Goal: Task Accomplishment & Management: Manage account settings

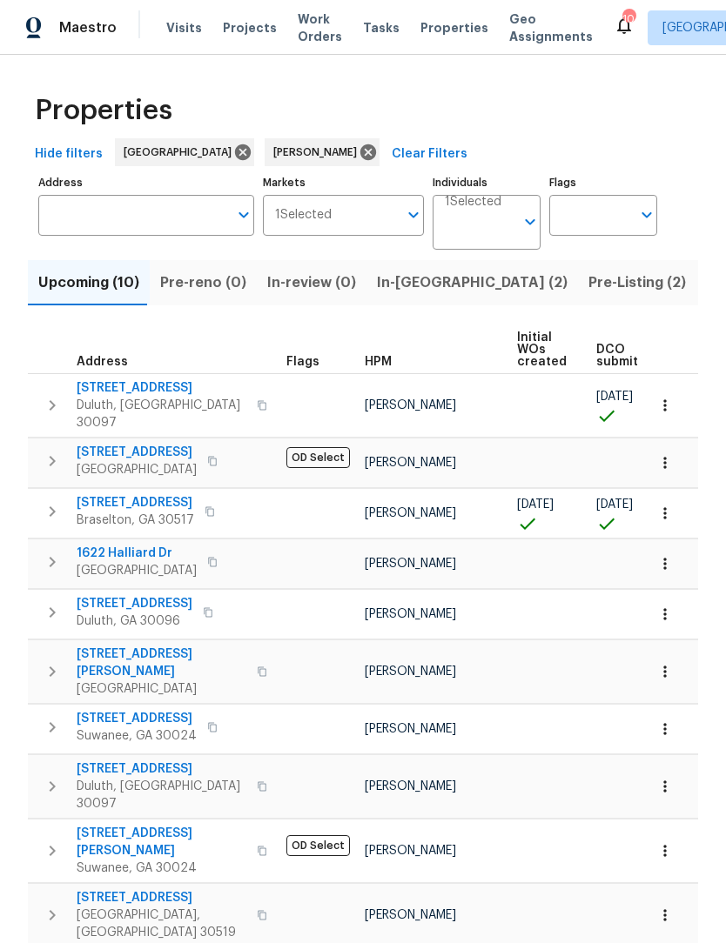
click at [109, 290] on span "Upcoming (10)" at bounding box center [88, 283] width 101 height 24
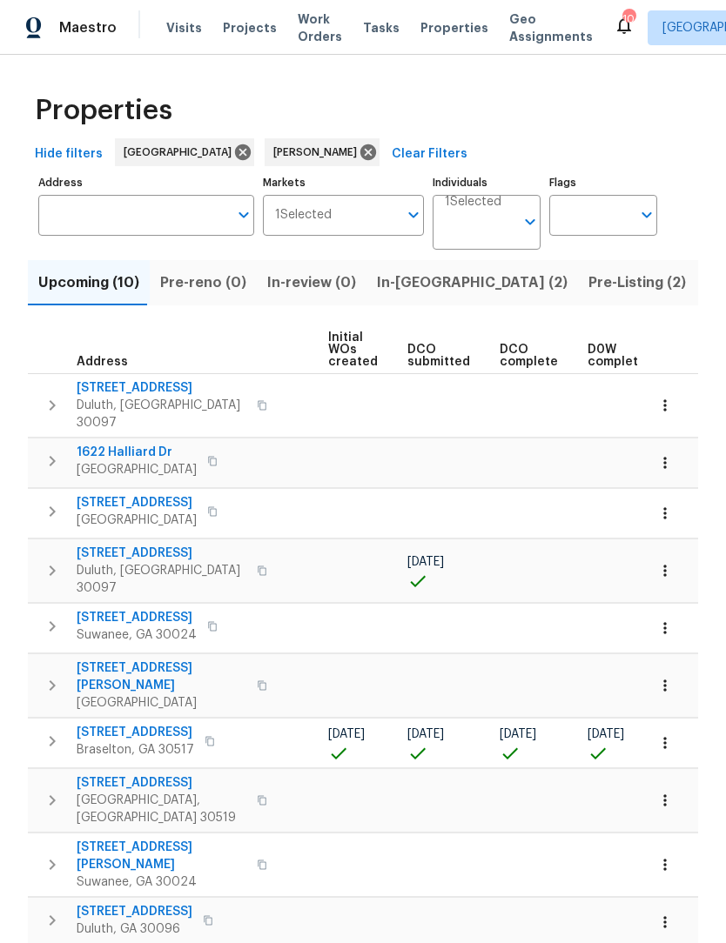
scroll to position [0, 188]
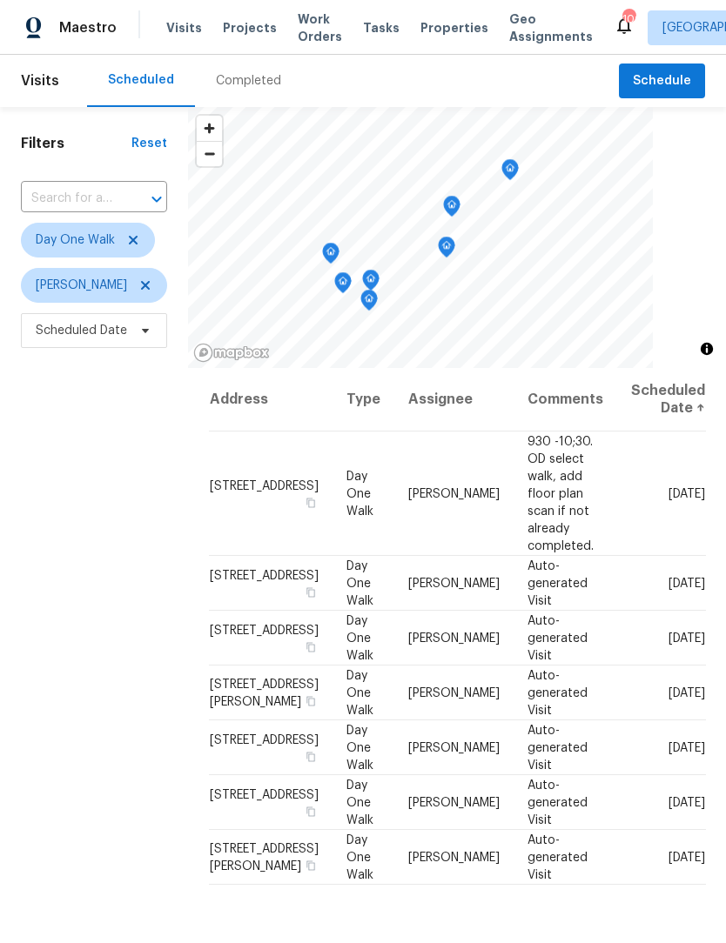
click at [111, 198] on input "text" at bounding box center [69, 198] width 97 height 27
type input "10515 colony"
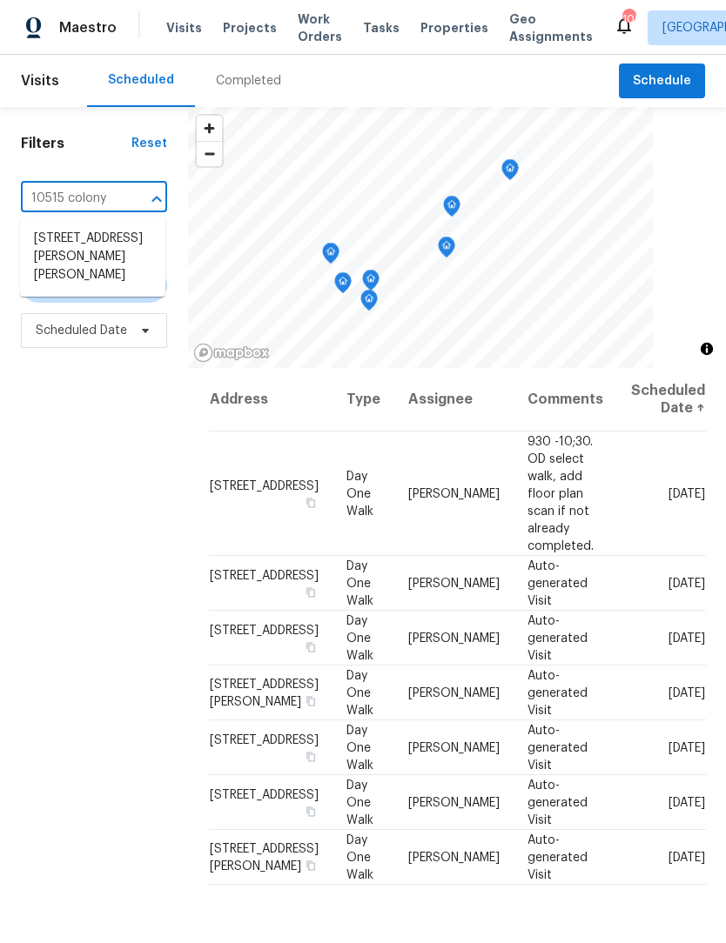
click at [125, 249] on li "[STREET_ADDRESS][PERSON_NAME][PERSON_NAME]" at bounding box center [92, 256] width 145 height 65
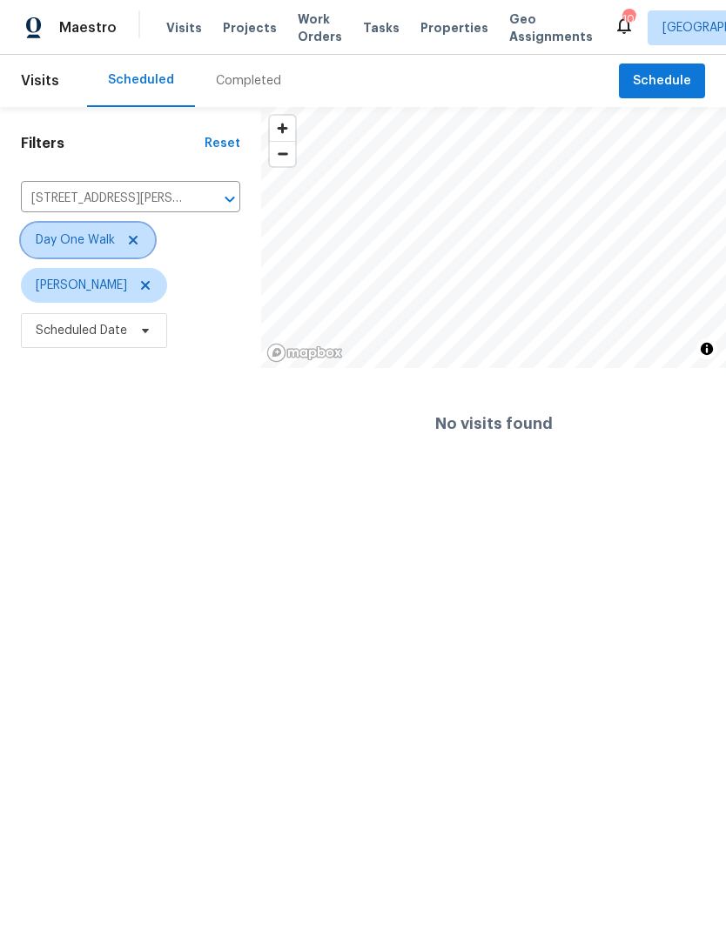
click at [131, 241] on icon at bounding box center [133, 240] width 9 height 9
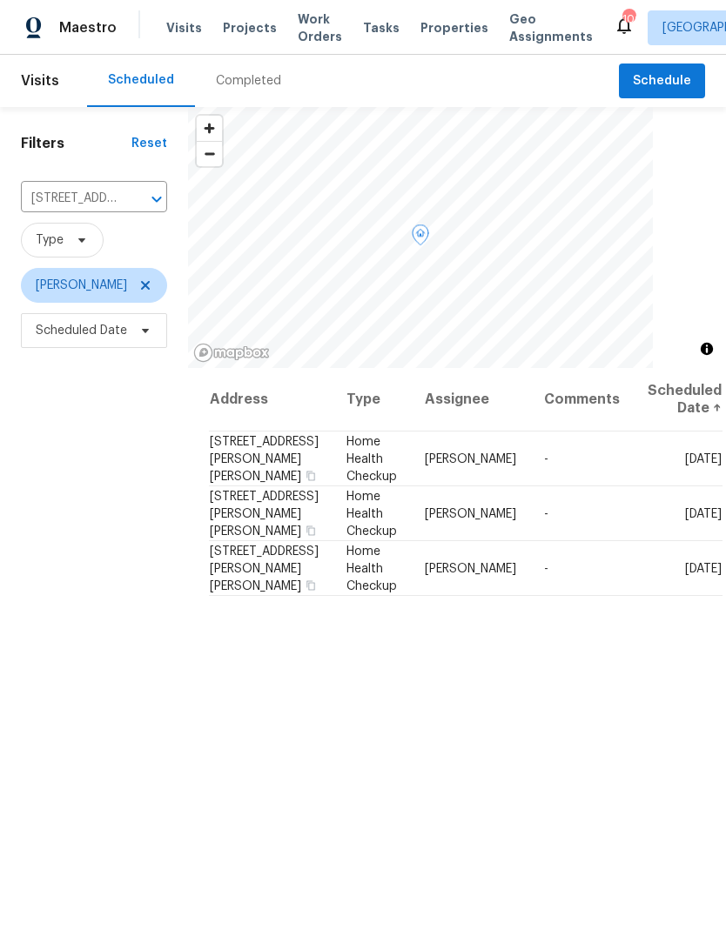
click at [0, 0] on icon at bounding box center [0, 0] width 0 height 0
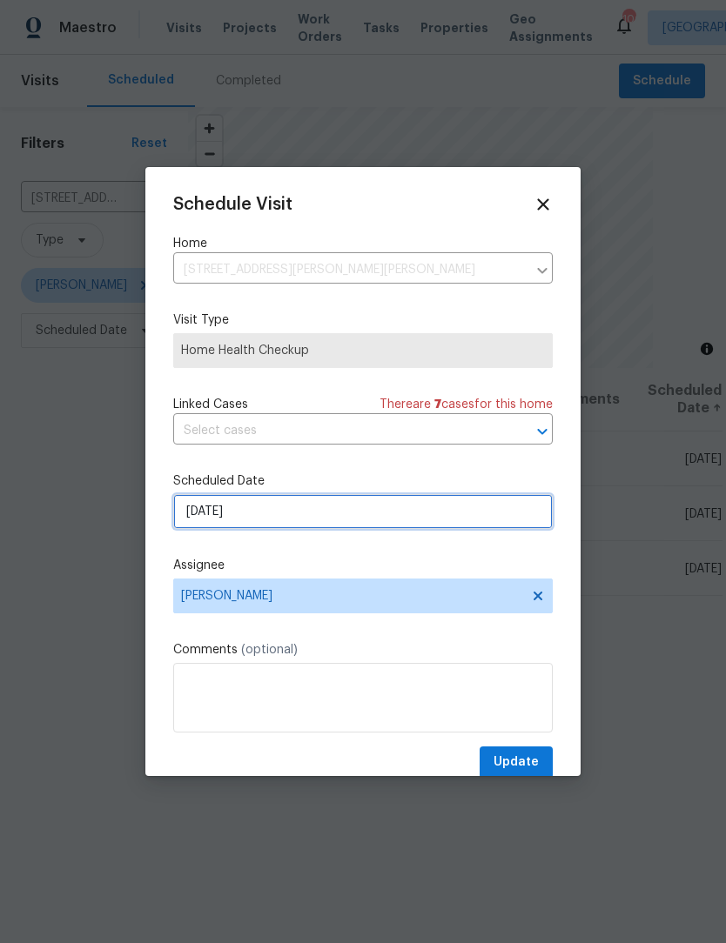
click at [284, 522] on input "9/27/2025" at bounding box center [362, 511] width 379 height 35
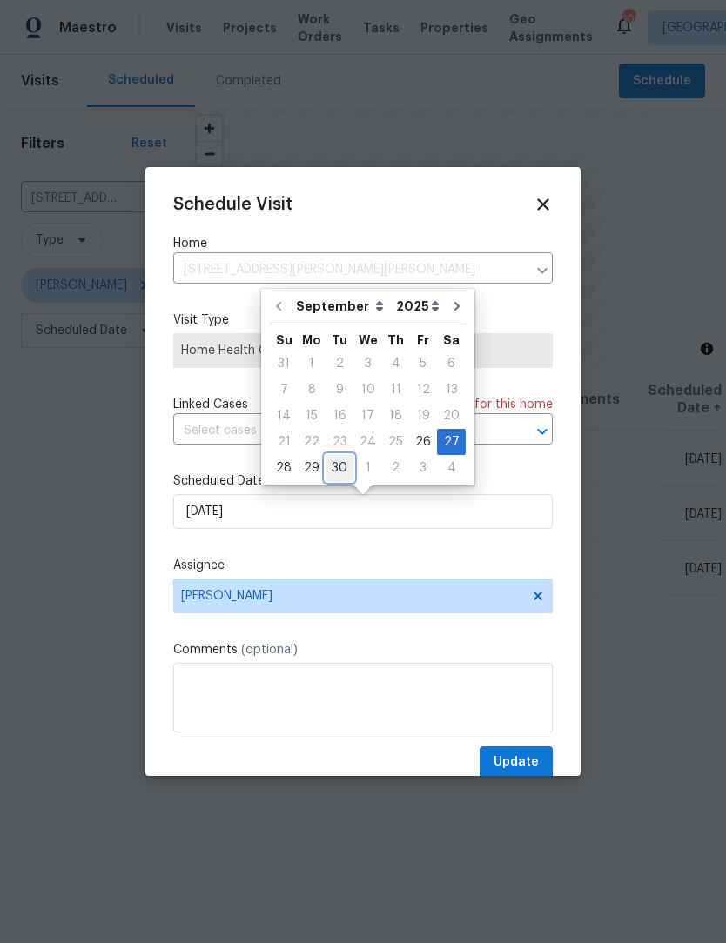
click at [330, 471] on div "30" at bounding box center [339, 468] width 28 height 24
type input "9/30/2025"
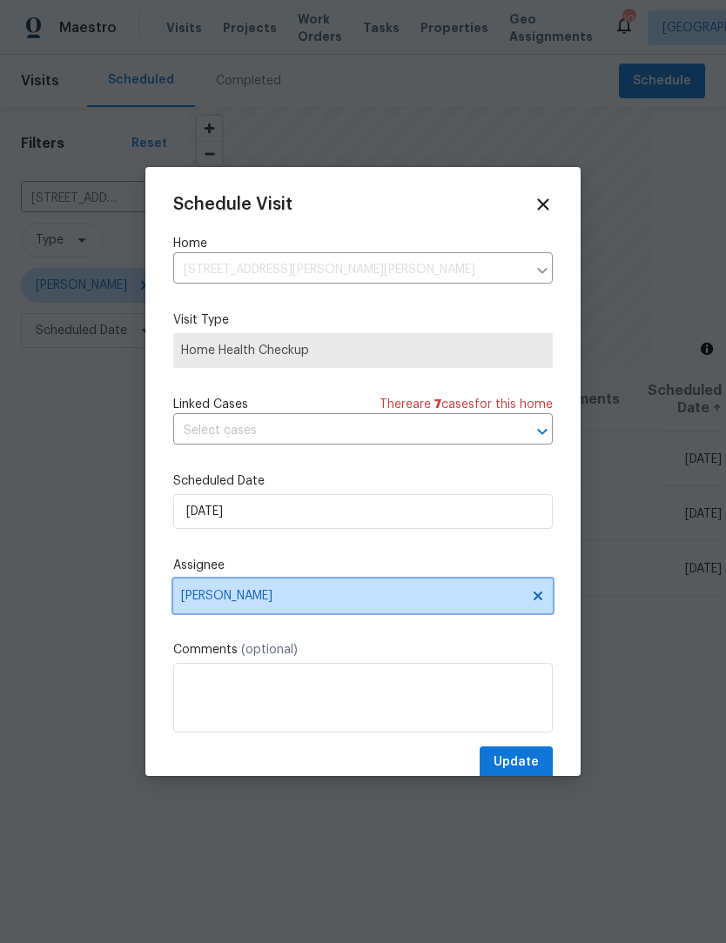
click at [536, 603] on icon at bounding box center [538, 596] width 14 height 14
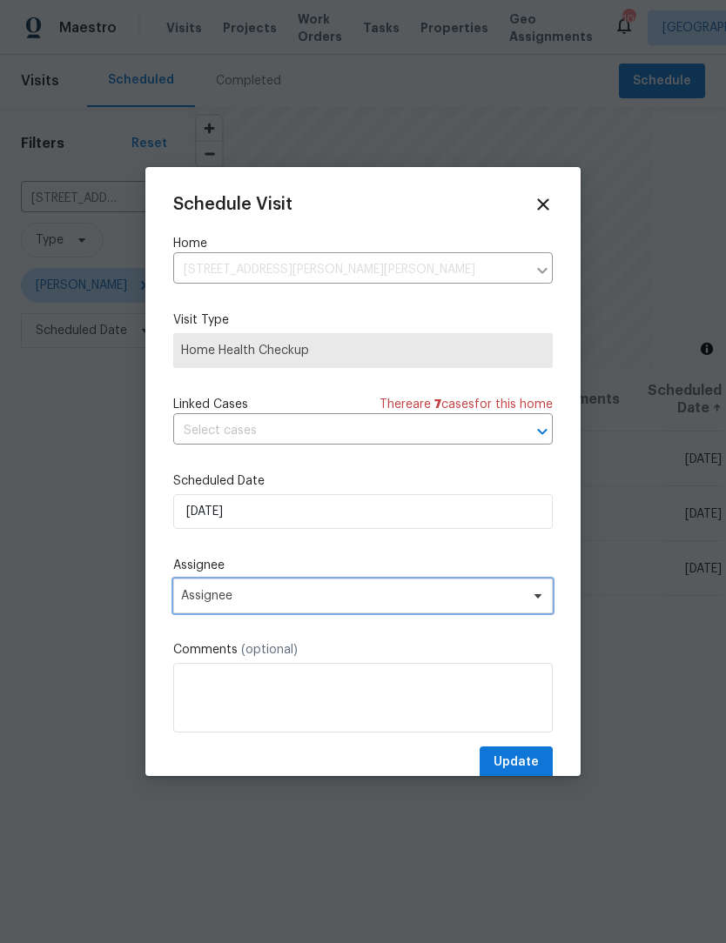
click at [356, 603] on span "Assignee" at bounding box center [351, 596] width 341 height 14
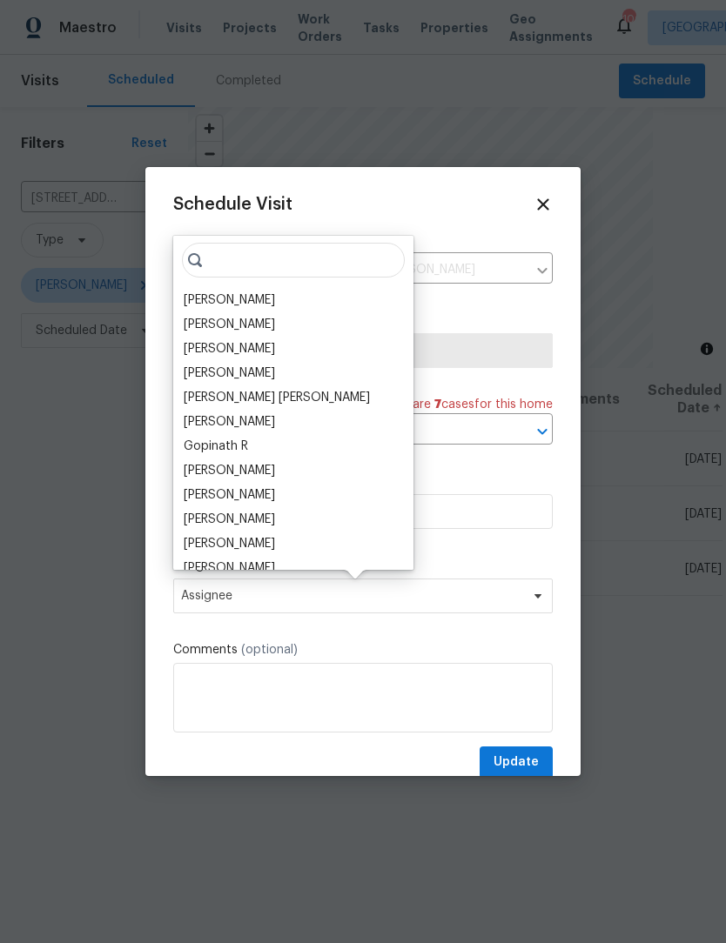
click at [245, 297] on div "Tyler Payne" at bounding box center [229, 299] width 91 height 17
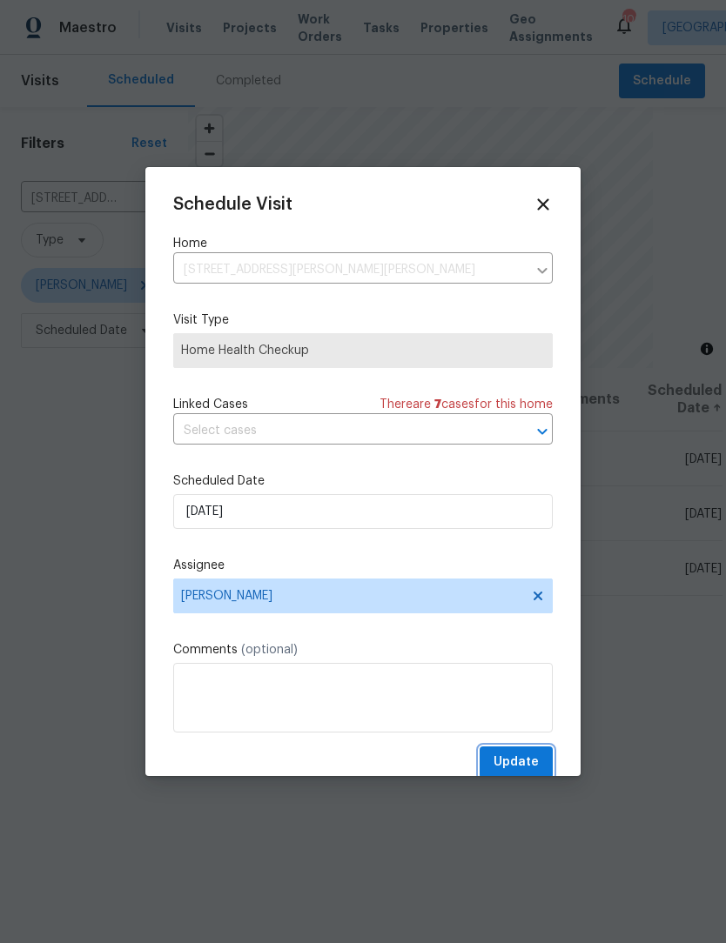
click at [530, 761] on span "Update" at bounding box center [515, 763] width 45 height 22
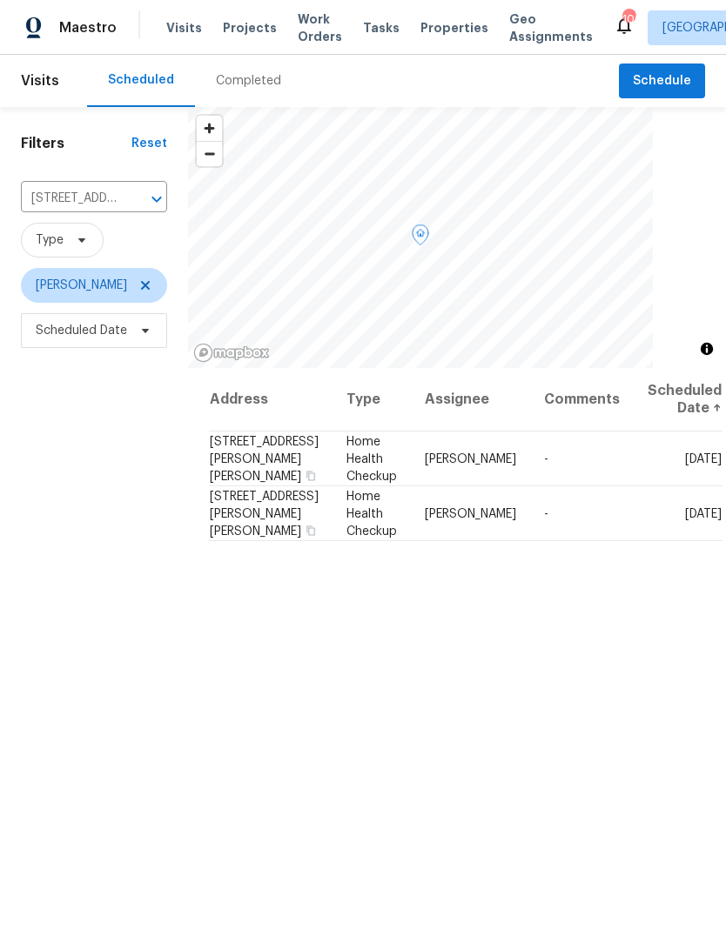
click at [0, 0] on icon at bounding box center [0, 0] width 0 height 0
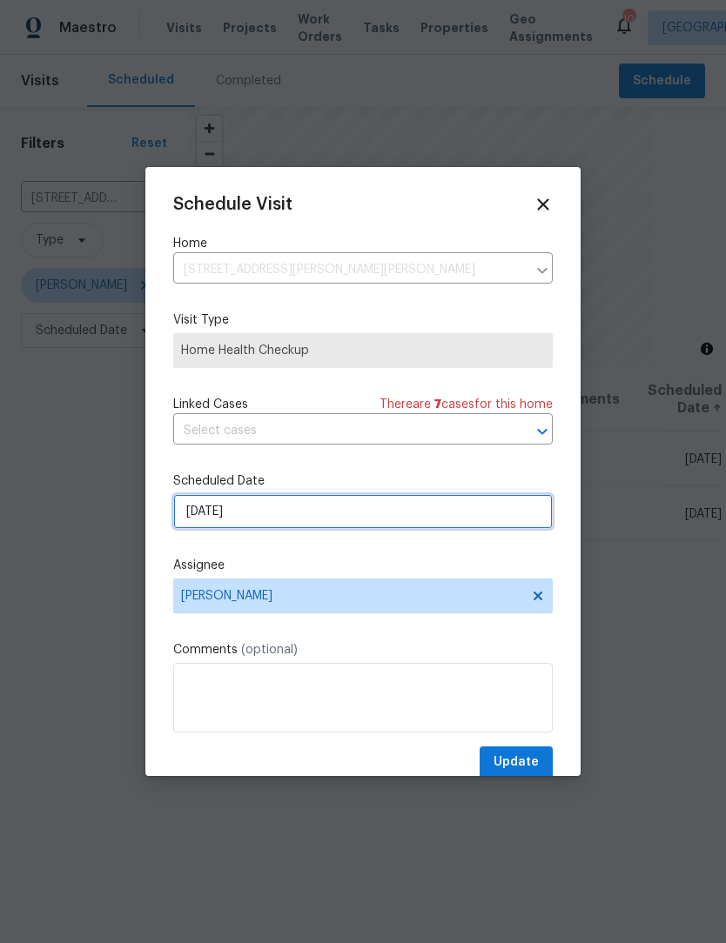
click at [290, 521] on input "10/27/2025" at bounding box center [362, 511] width 379 height 35
select select "9"
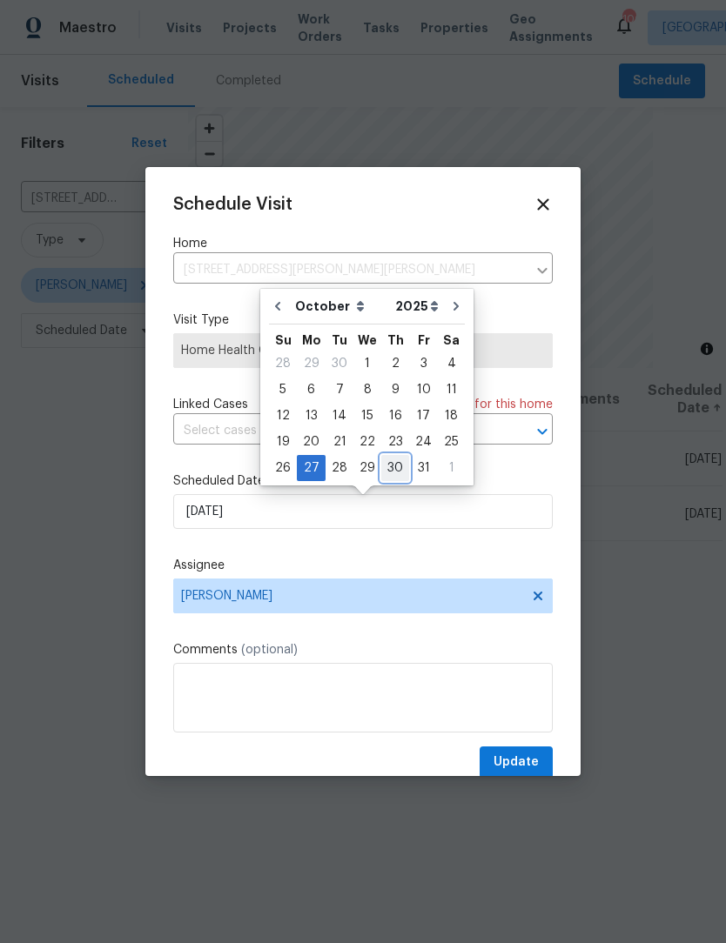
click at [392, 466] on div "30" at bounding box center [395, 468] width 28 height 24
type input "10/30/2025"
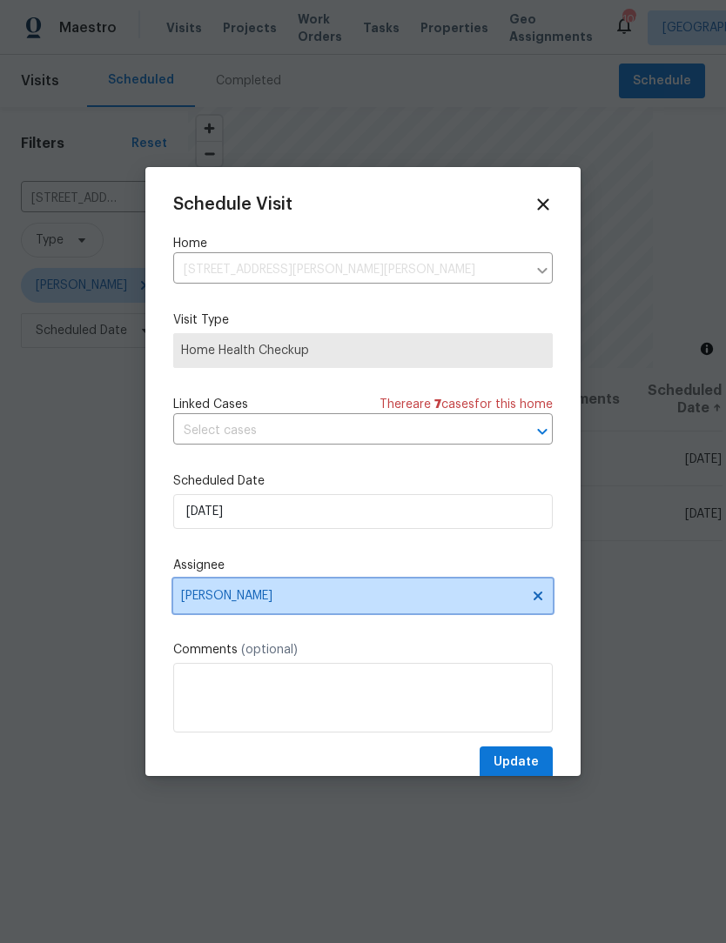
click at [535, 599] on icon at bounding box center [537, 596] width 9 height 9
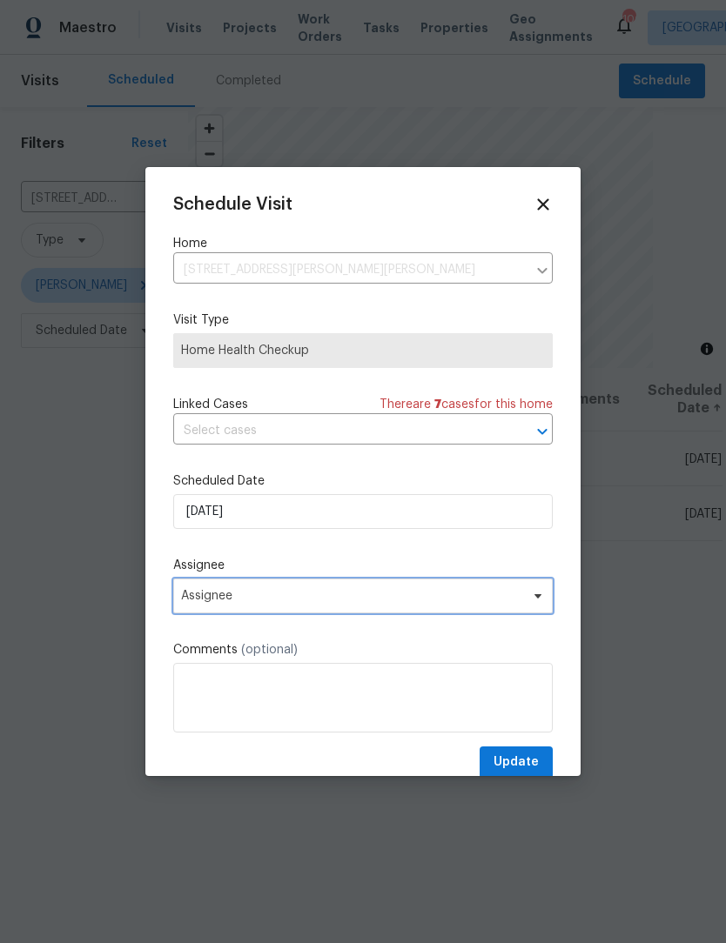
click at [375, 599] on span "Assignee" at bounding box center [351, 596] width 341 height 14
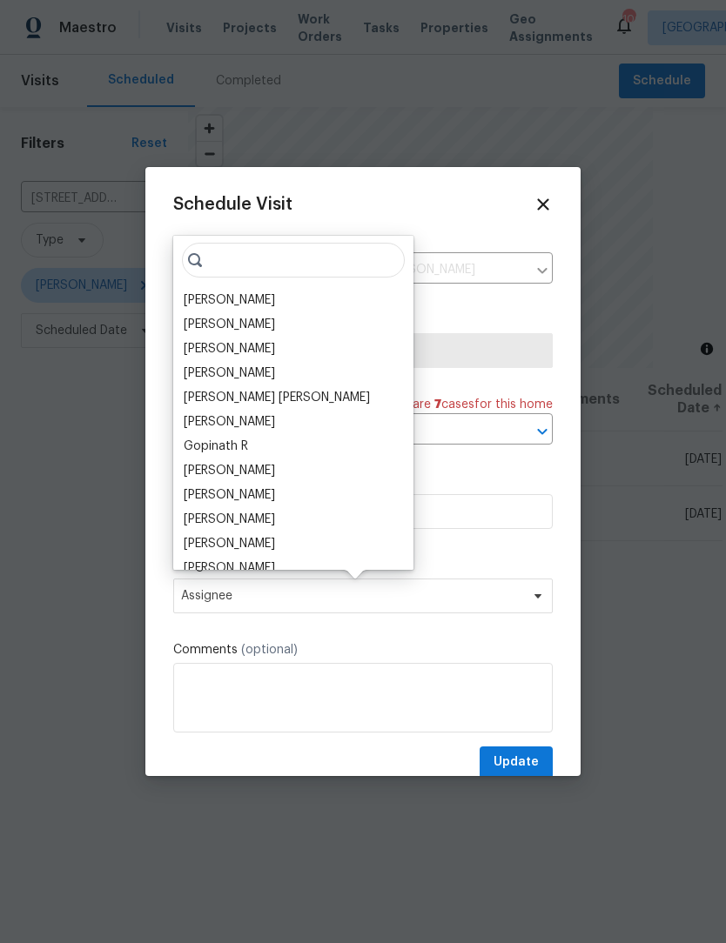
click at [240, 307] on div "Tyler Payne" at bounding box center [229, 299] width 91 height 17
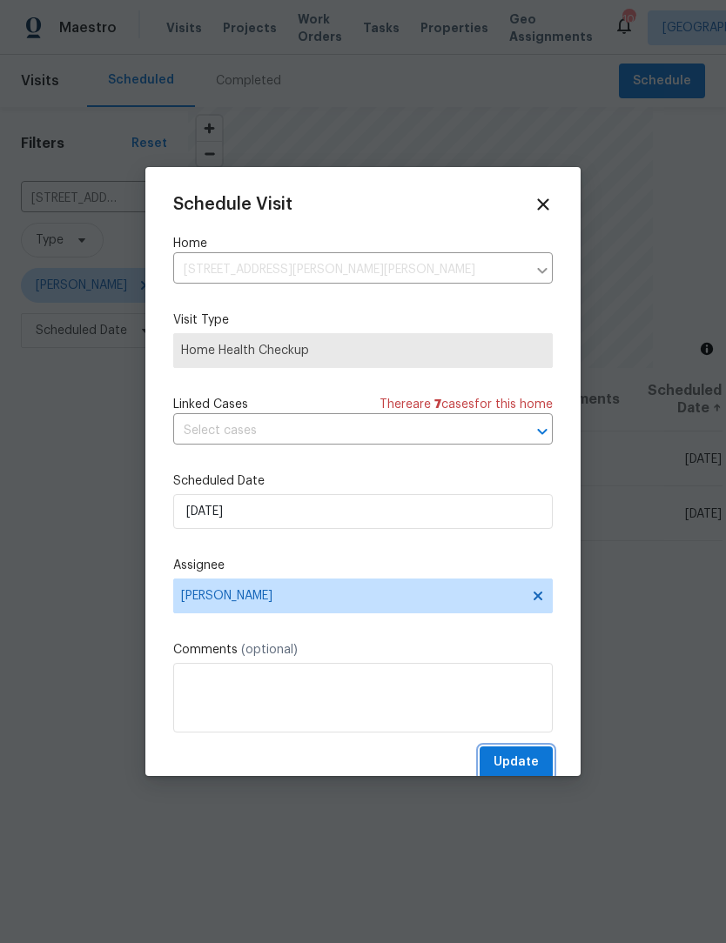
click at [524, 757] on span "Update" at bounding box center [515, 763] width 45 height 22
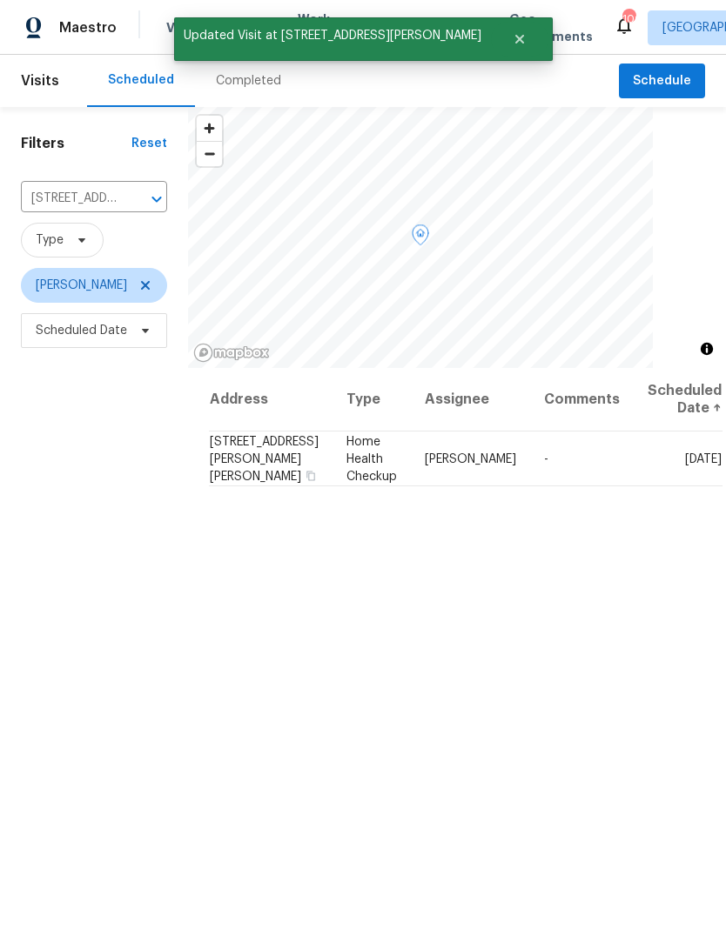
click at [0, 0] on icon at bounding box center [0, 0] width 0 height 0
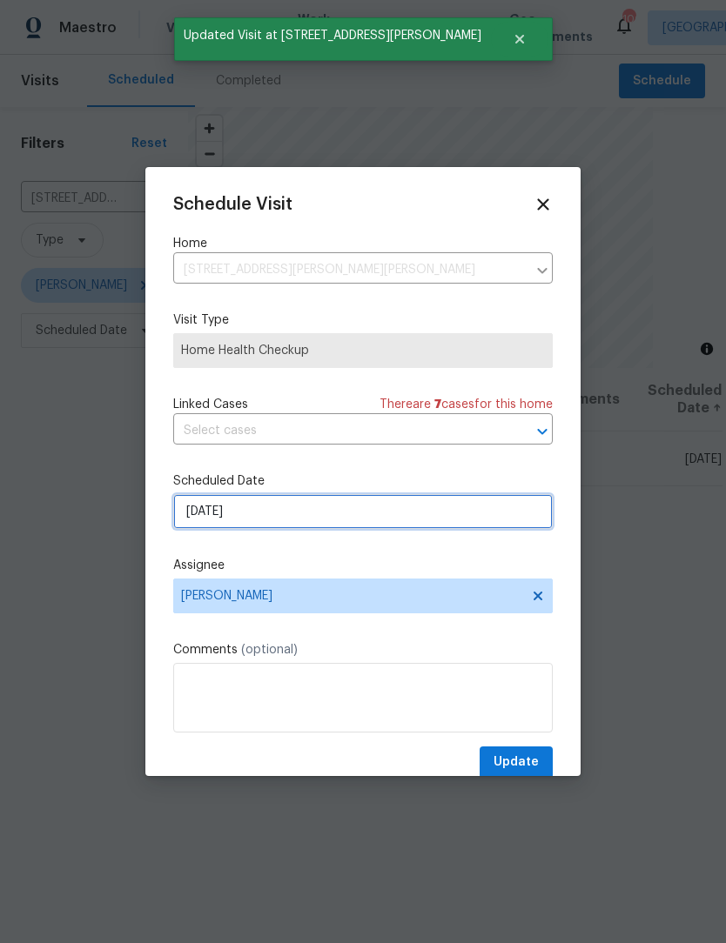
click at [289, 519] on input "11/27/2025" at bounding box center [362, 511] width 379 height 35
select select "10"
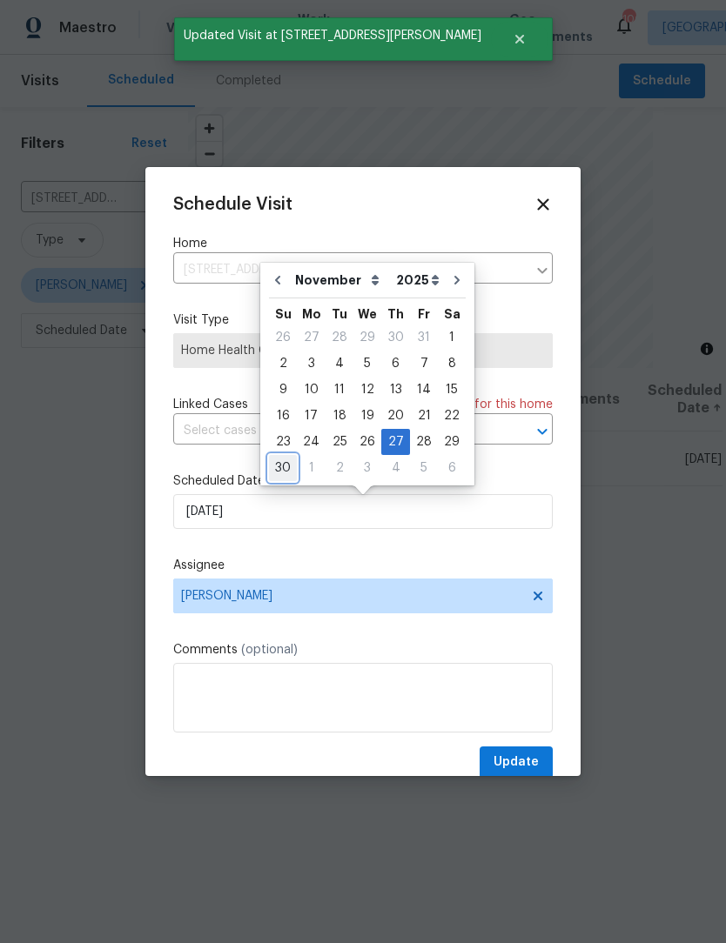
click at [284, 468] on div "30" at bounding box center [283, 468] width 28 height 24
type input "11/30/2025"
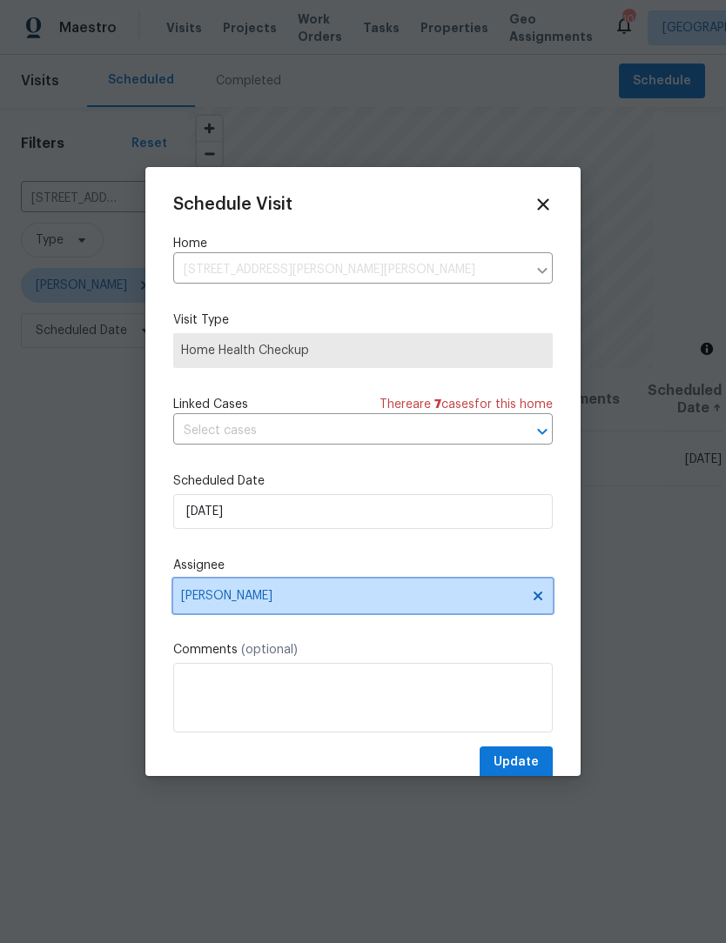
click at [539, 603] on icon at bounding box center [538, 596] width 14 height 14
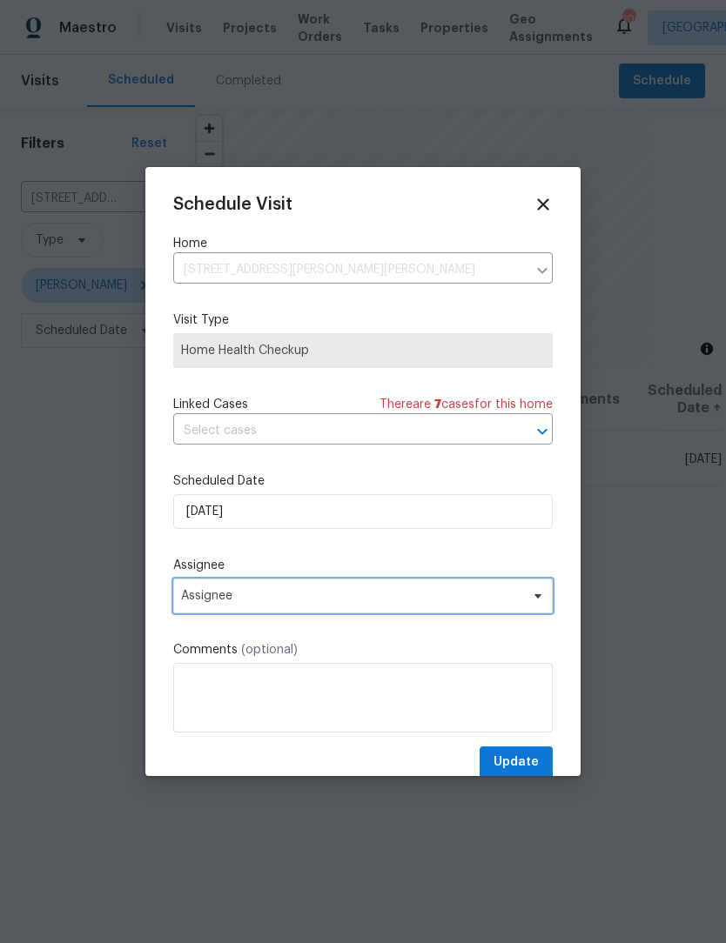
click at [312, 601] on span "Assignee" at bounding box center [351, 596] width 341 height 14
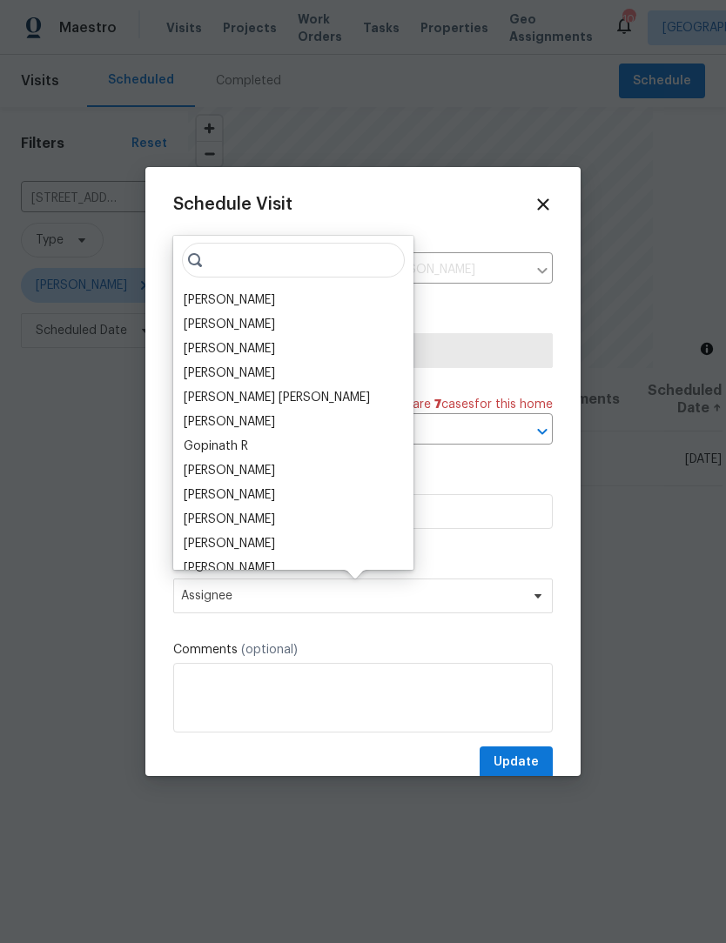
click at [244, 301] on div "Tyler Payne" at bounding box center [229, 299] width 91 height 17
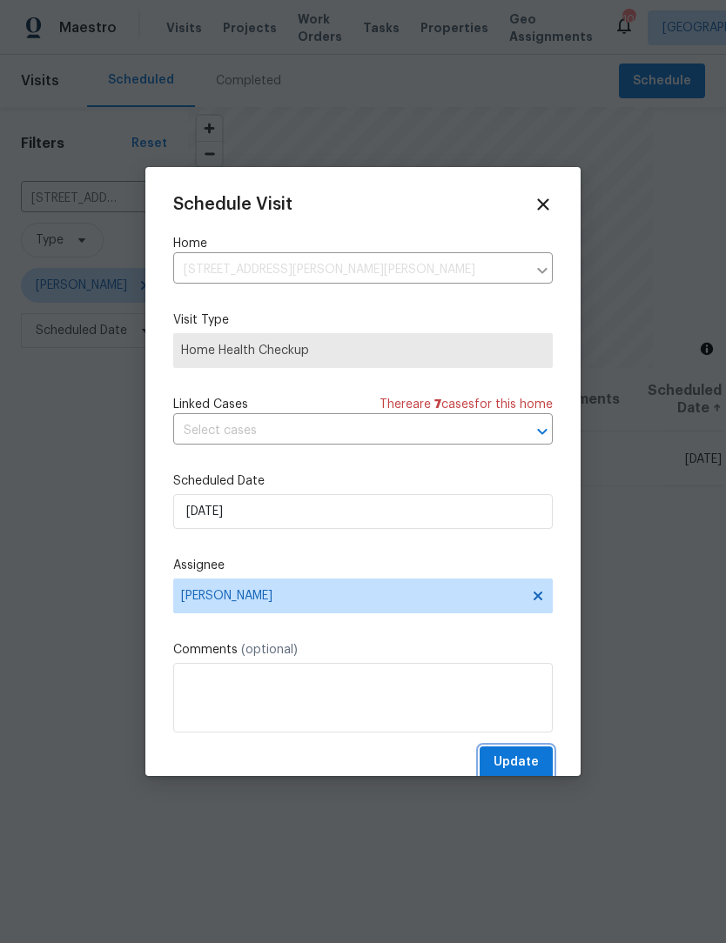
click at [527, 765] on span "Update" at bounding box center [515, 763] width 45 height 22
